Goal: Task Accomplishment & Management: Use online tool/utility

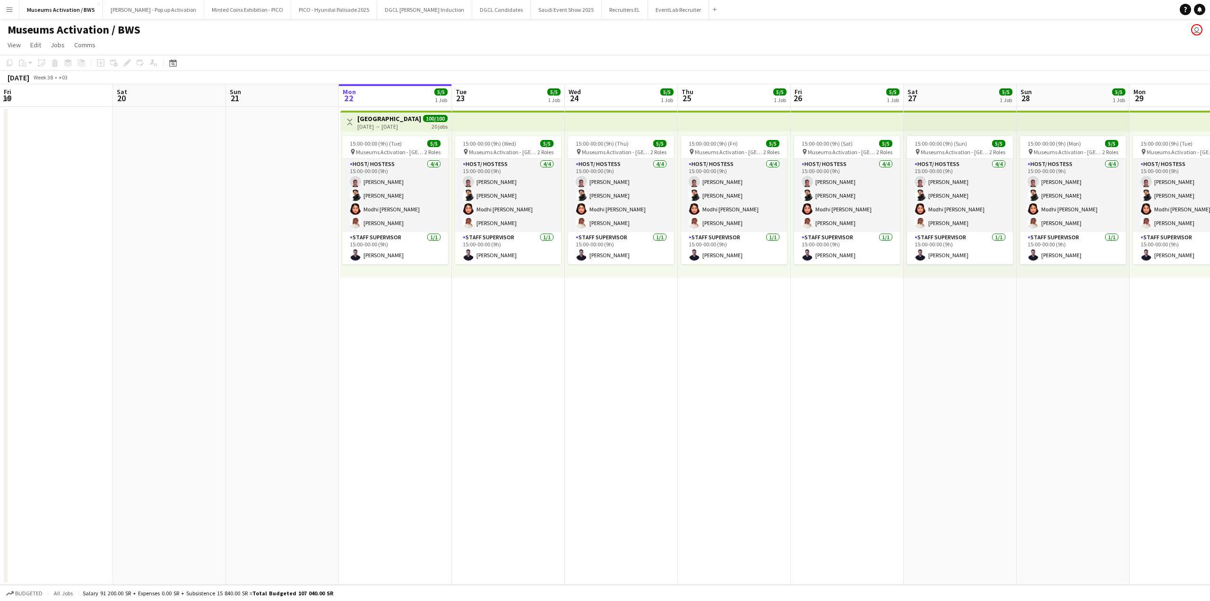
scroll to position [0, 226]
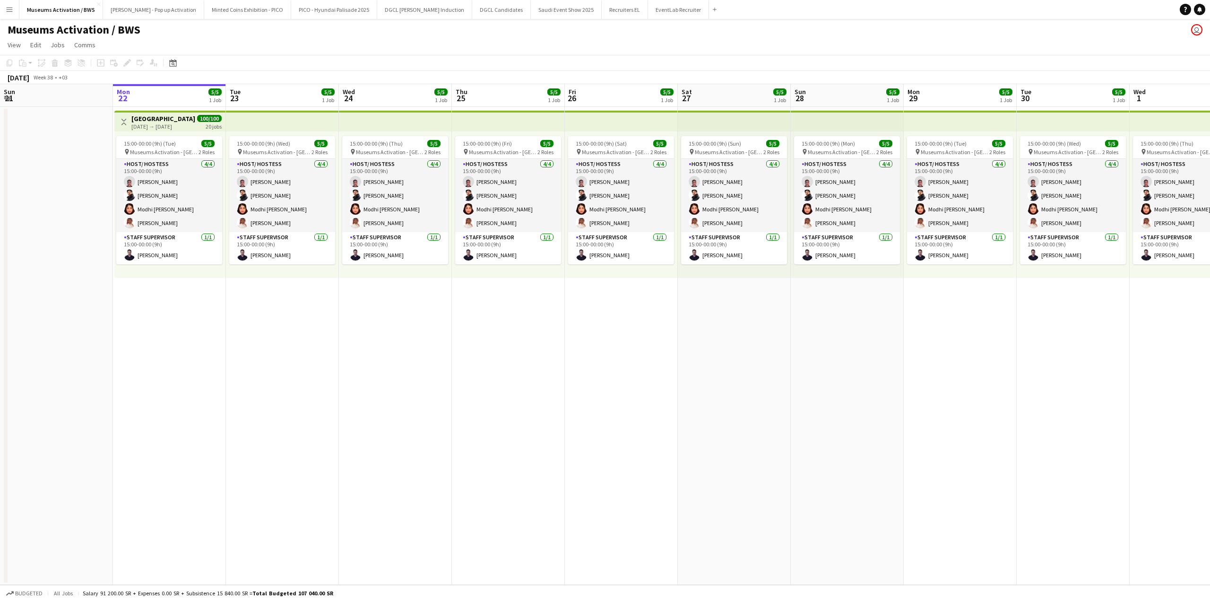
click at [367, 123] on app-top-bar at bounding box center [395, 121] width 113 height 21
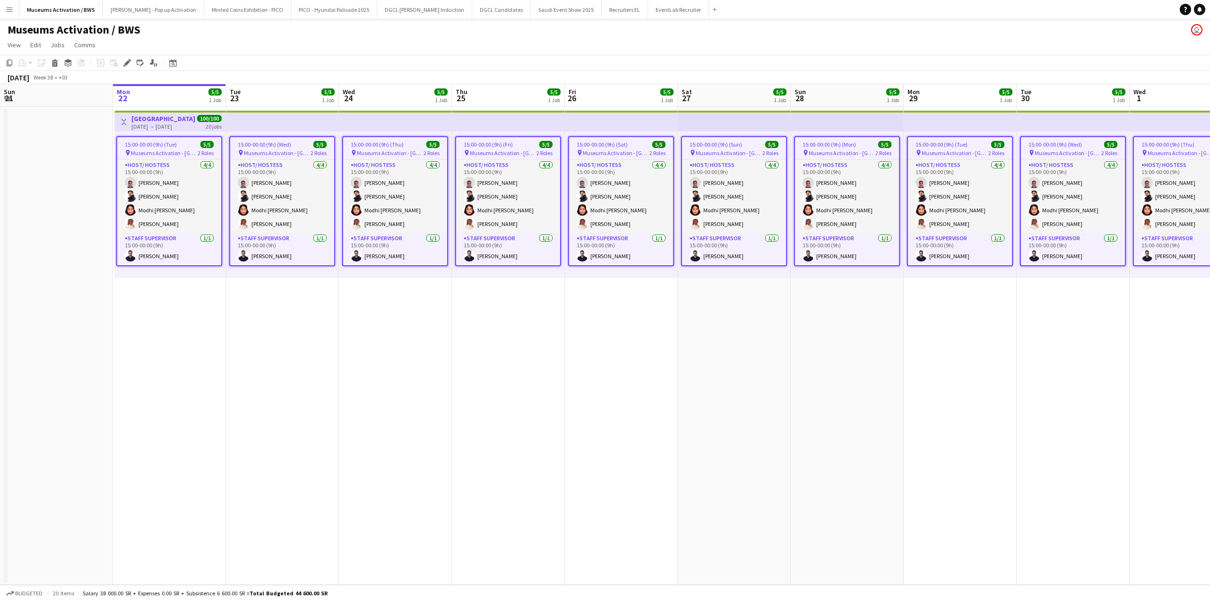
click at [214, 305] on app-date-cell "Toggle View [GEOGRAPHIC_DATA] [DATE] → [DATE] 100/100 20 jobs 15:00-00:00 (9h) …" at bounding box center [169, 346] width 113 height 478
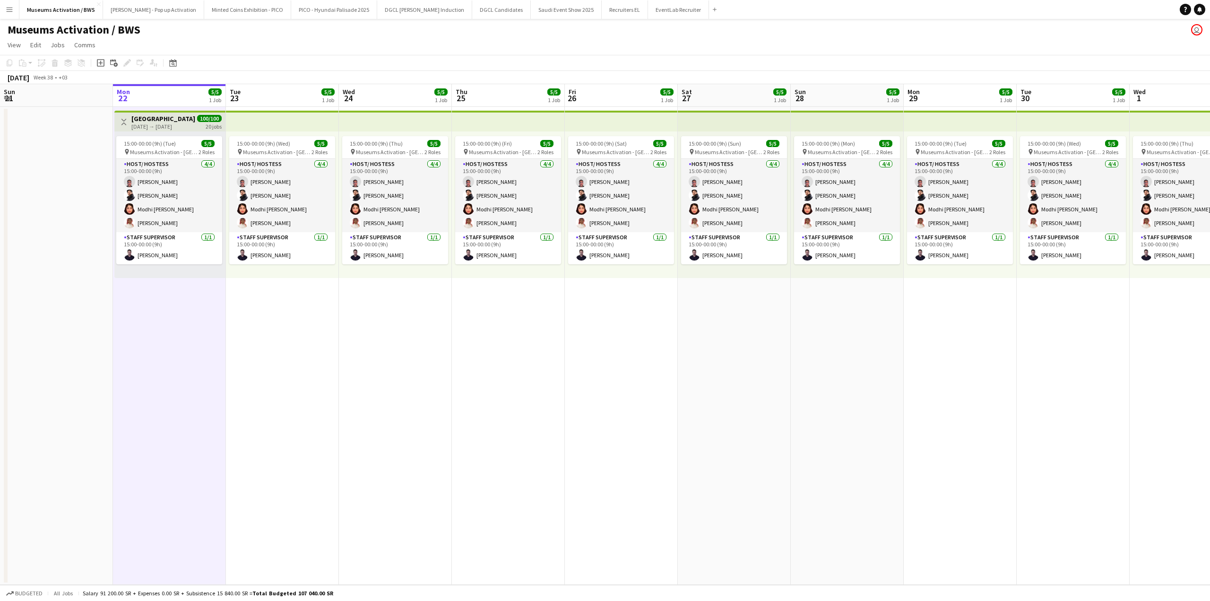
click at [318, 120] on app-top-bar at bounding box center [282, 121] width 113 height 21
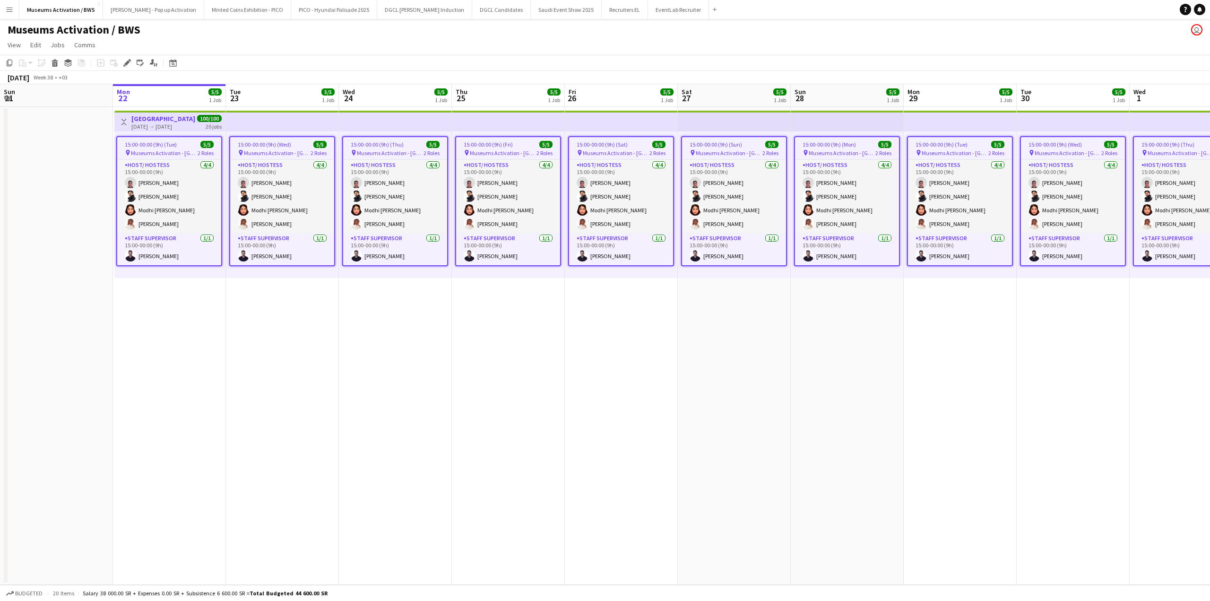
click at [123, 120] on app-icon "Toggle View" at bounding box center [123, 122] width 7 height 7
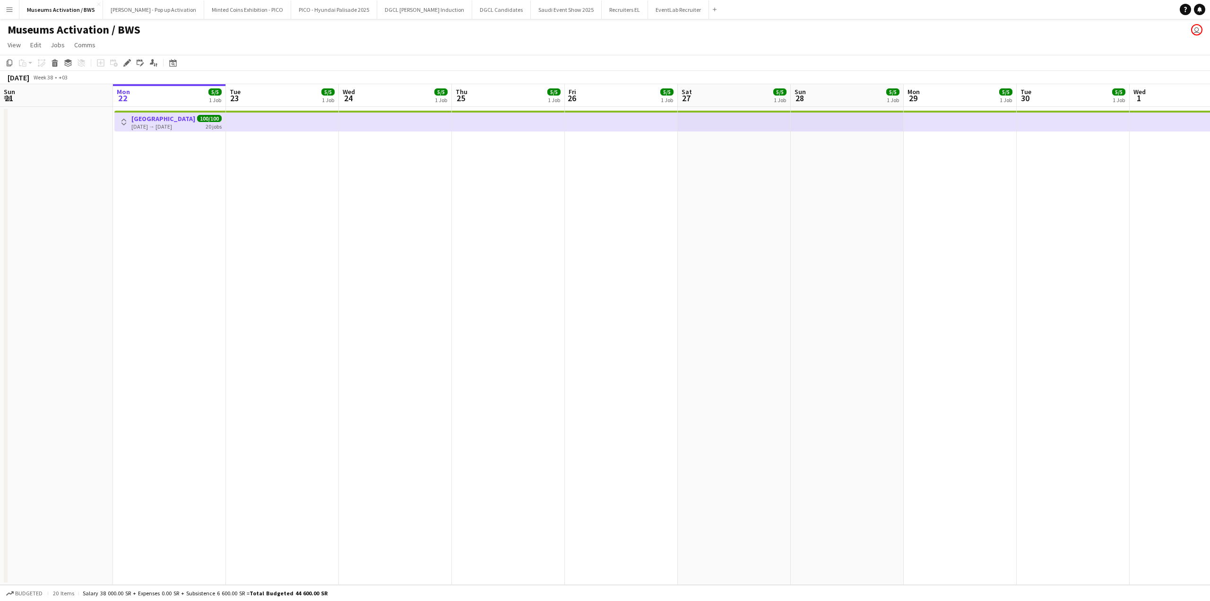
click at [123, 120] on app-icon "Toggle View" at bounding box center [123, 122] width 7 height 7
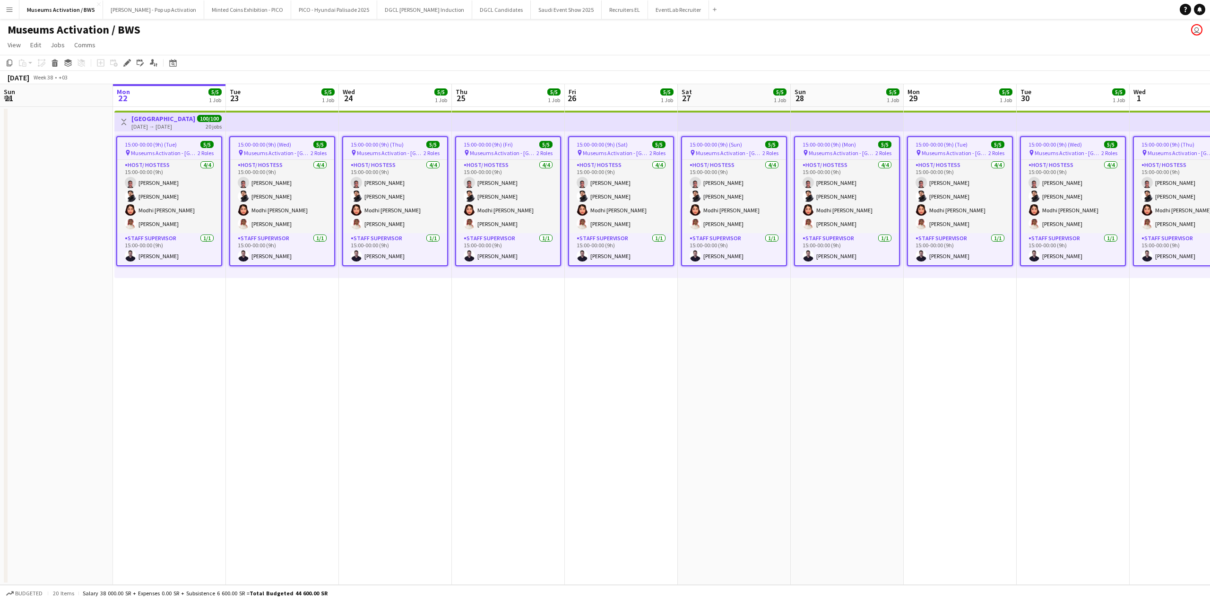
click at [90, 201] on app-date-cell at bounding box center [56, 346] width 113 height 478
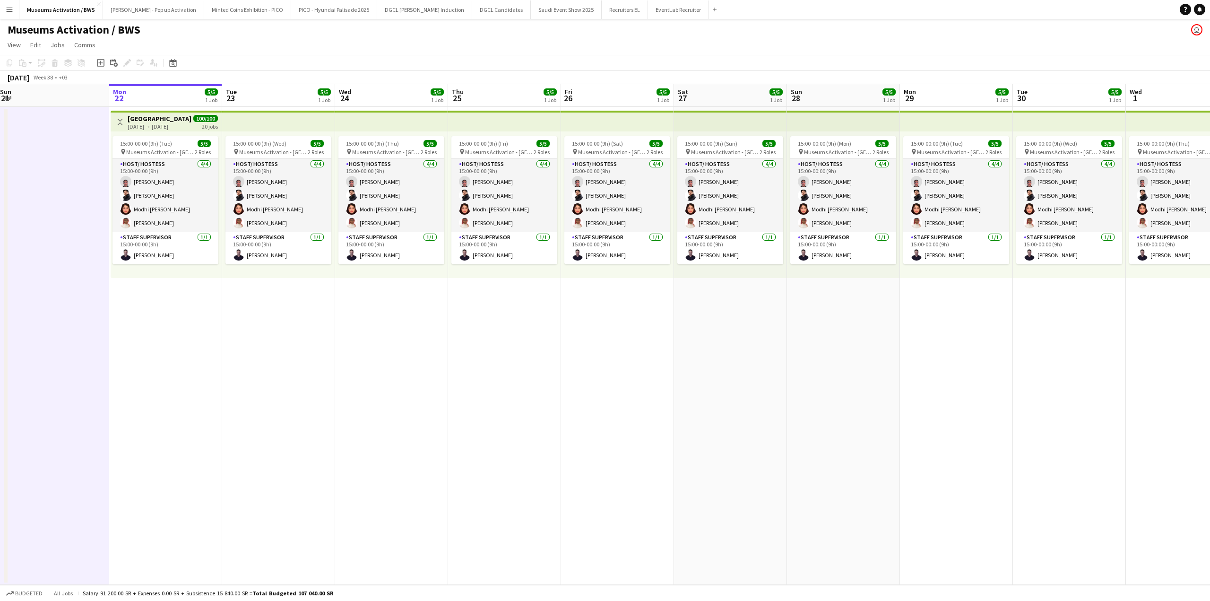
drag, startPoint x: 124, startPoint y: 196, endPoint x: 234, endPoint y: 181, distance: 110.7
click at [234, 181] on app-calendar-viewport "Fri 19 Sat 20 Sun 21 Mon 22 5/5 1 Job Tue 23 5/5 1 Job Wed 24 5/5 1 Job Thu 25 …" at bounding box center [605, 334] width 1210 height 500
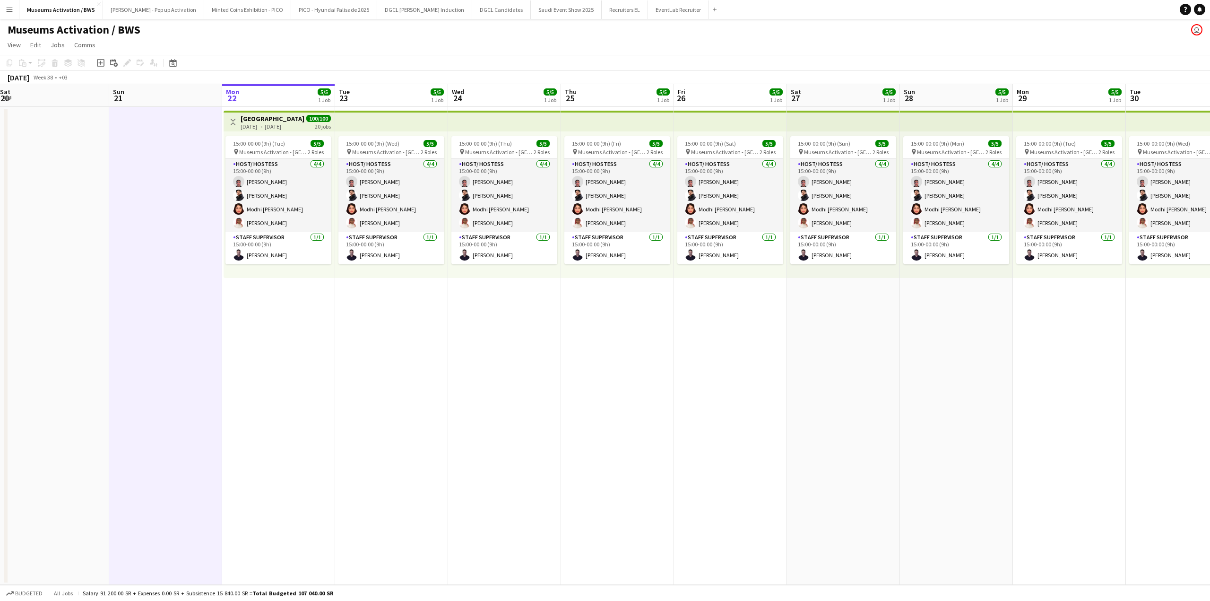
scroll to position [0, 229]
click at [285, 291] on app-date-cell "Toggle View [GEOGRAPHIC_DATA] [DATE] → [DATE] 100/100 20 jobs 15:00-00:00 (9h) …" at bounding box center [279, 346] width 113 height 478
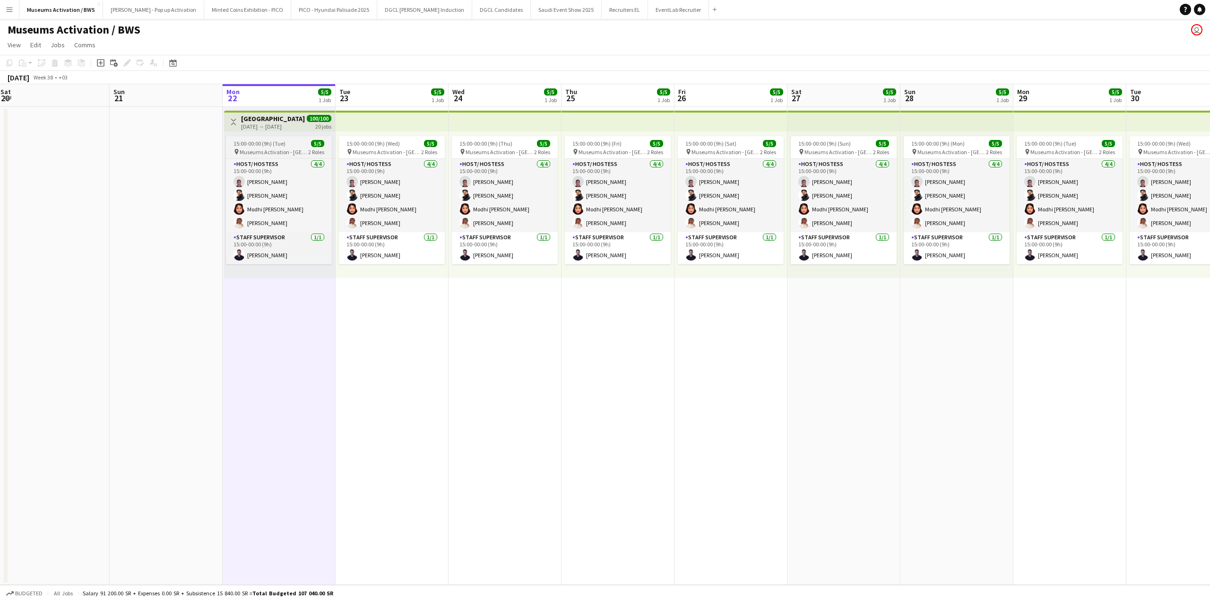
click at [301, 157] on app-job-card "15:00-00:00 (9h) (Tue) 5/5 pin Museums Activation - [GEOGRAPHIC_DATA] 2 Roles H…" at bounding box center [279, 200] width 106 height 128
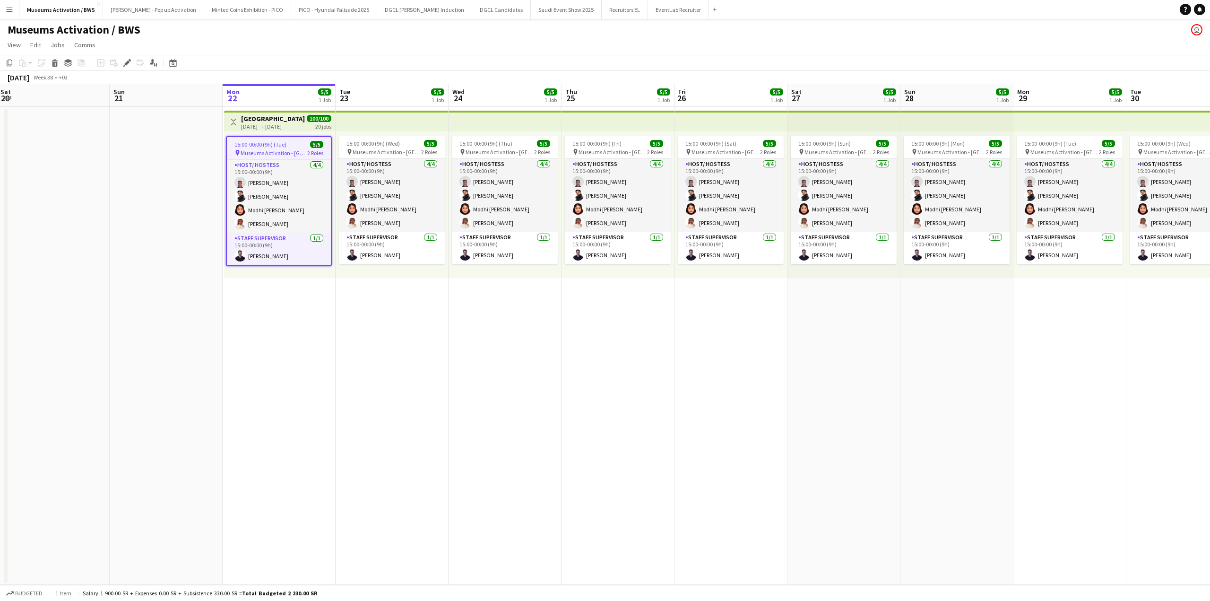
click at [315, 121] on span "100/100" at bounding box center [319, 118] width 25 height 7
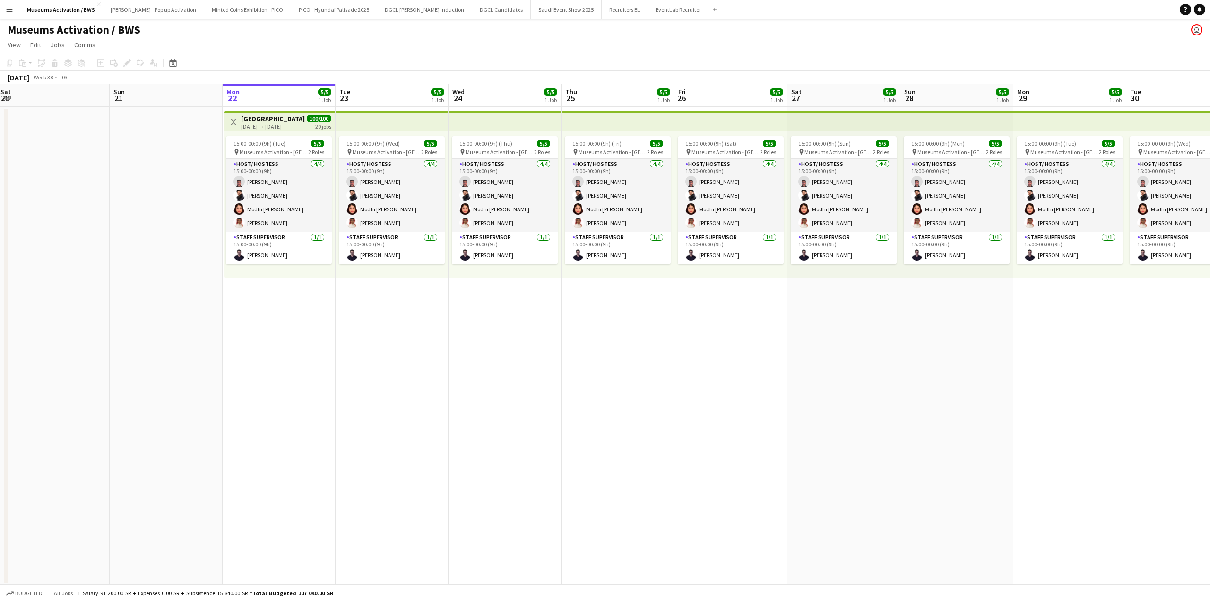
click at [284, 118] on h3 "[GEOGRAPHIC_DATA]" at bounding box center [273, 118] width 64 height 9
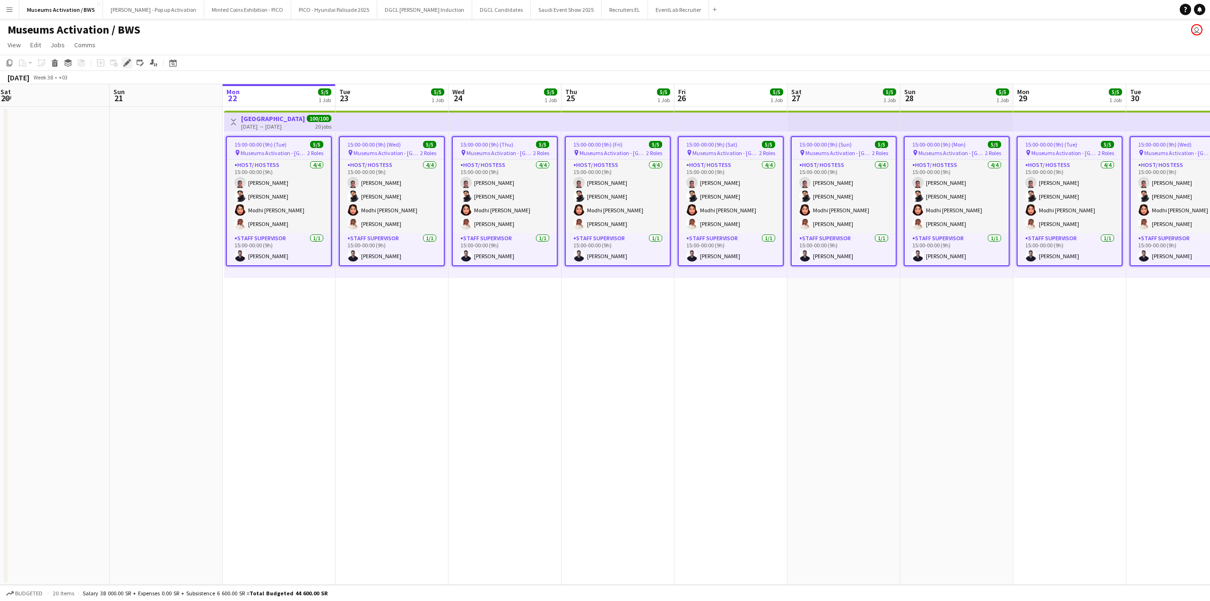
click at [124, 63] on icon "Edit" at bounding box center [127, 63] width 8 height 8
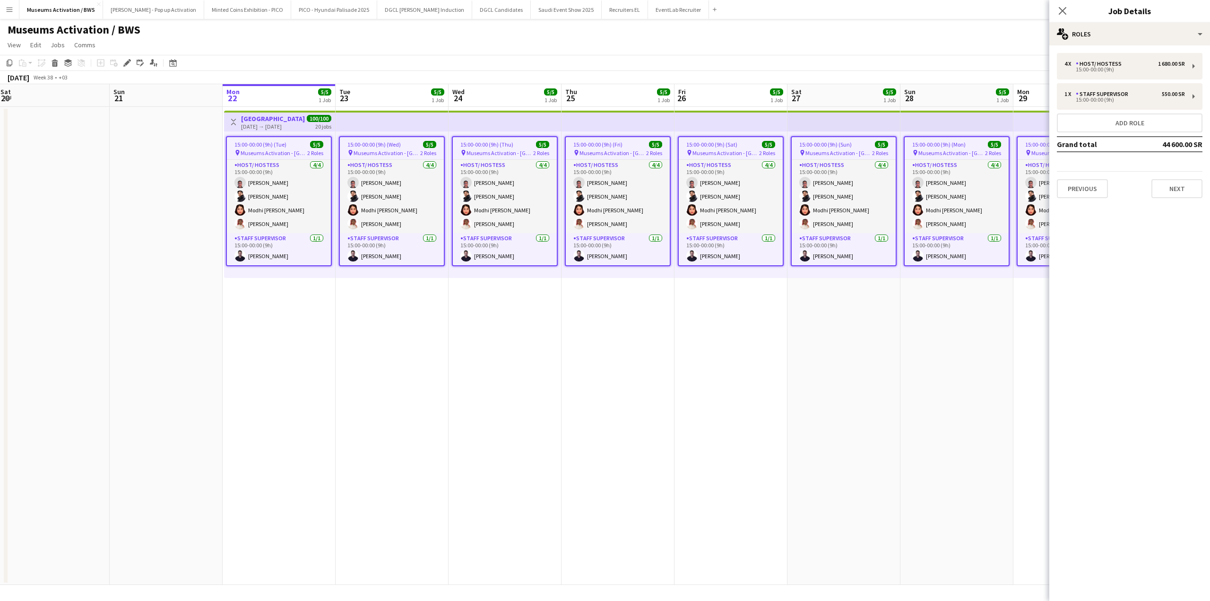
click at [175, 169] on app-date-cell at bounding box center [166, 346] width 113 height 478
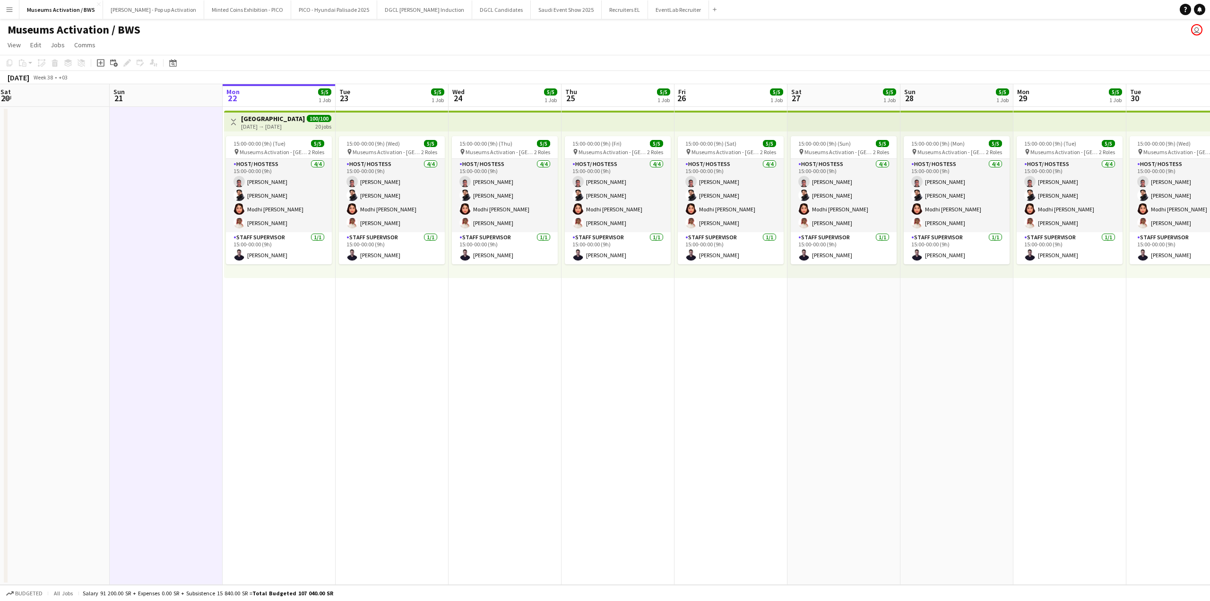
click at [252, 34] on div "Museums Activation / BWS user" at bounding box center [605, 28] width 1210 height 18
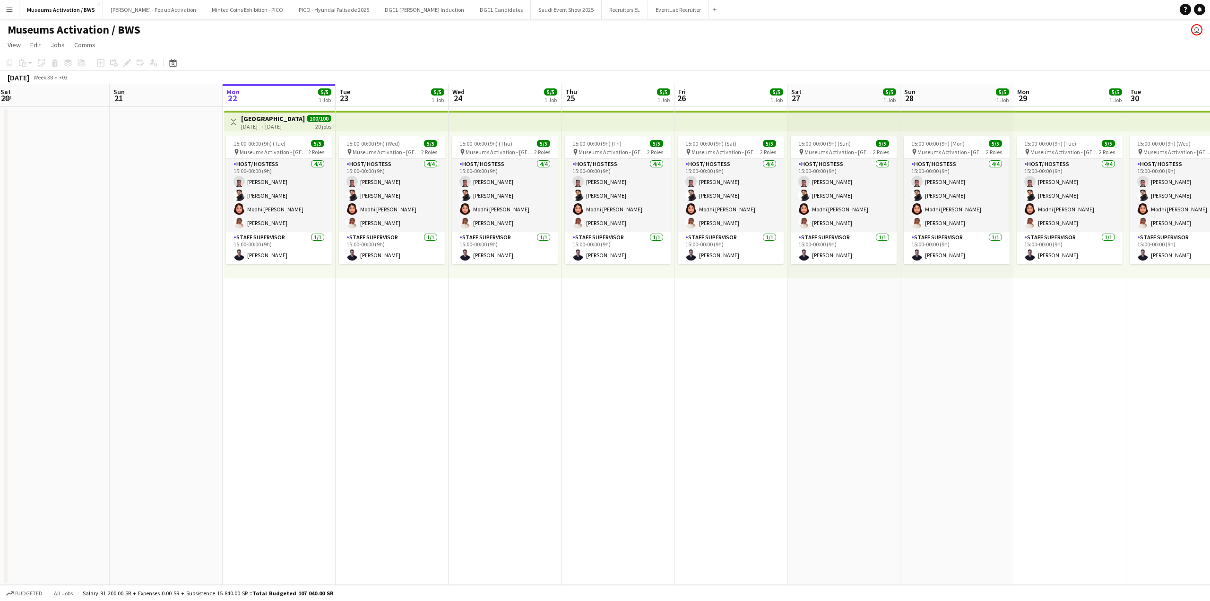
click at [149, 26] on div "Museums Activation / BWS user" at bounding box center [605, 28] width 1210 height 18
click at [172, 27] on div "Museums Activation / BWS user" at bounding box center [605, 28] width 1210 height 18
